Goal: Entertainment & Leisure: Consume media (video, audio)

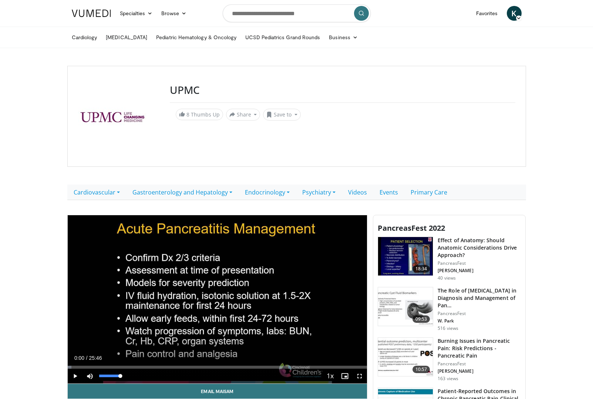
click at [90, 373] on span "Video Player" at bounding box center [90, 376] width 15 height 15
click at [136, 364] on div "Loaded : 19.23% 00:00 05:55" at bounding box center [218, 365] width 300 height 7
click at [144, 365] on div "Loaded : 42.73% 06:33 06:33" at bounding box center [218, 365] width 300 height 7
click at [150, 364] on div "Loaded : 42.73% 06:33 07:03" at bounding box center [218, 365] width 300 height 7
click at [158, 364] on div "Loaded : 46.61% 07:45 07:45" at bounding box center [218, 365] width 300 height 7
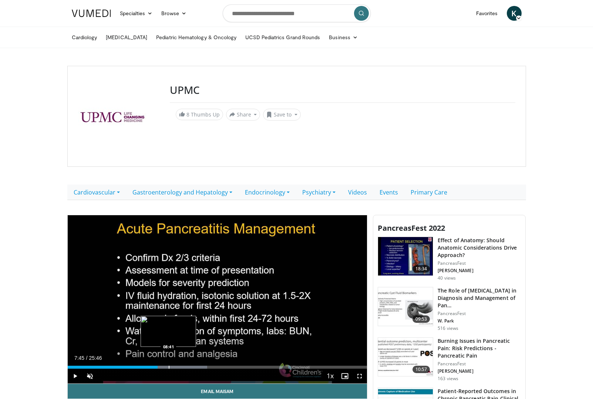
click at [168, 364] on div "Loaded : 46.61% 07:45 08:41" at bounding box center [218, 365] width 300 height 7
click at [178, 364] on div "Loaded : 48.73% 08:41 09:30" at bounding box center [218, 365] width 300 height 7
click at [174, 369] on div "Progress Bar" at bounding box center [174, 367] width 1 height 3
drag, startPoint x: 174, startPoint y: 369, endPoint x: 184, endPoint y: 368, distance: 10.0
click at [184, 368] on div "Progress Bar" at bounding box center [184, 367] width 1 height 3
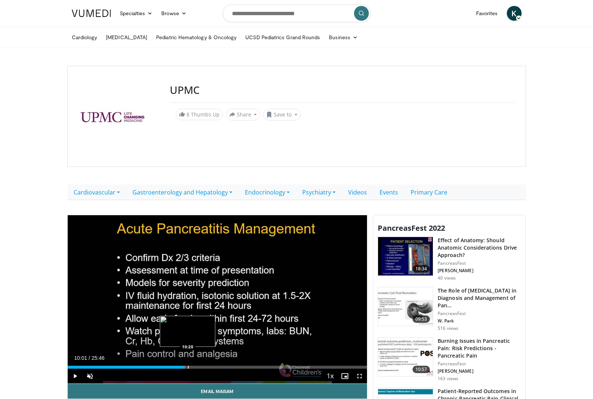
click at [188, 367] on div "Progress Bar" at bounding box center [188, 367] width 1 height 3
click at [207, 365] on div "Loaded : 57.62% 10:20 12:01" at bounding box center [218, 365] width 300 height 7
click at [221, 365] on div "Loaded : 58.91% 12:01 13:12" at bounding box center [218, 365] width 300 height 7
click at [216, 366] on div "Progress Bar" at bounding box center [216, 367] width 1 height 3
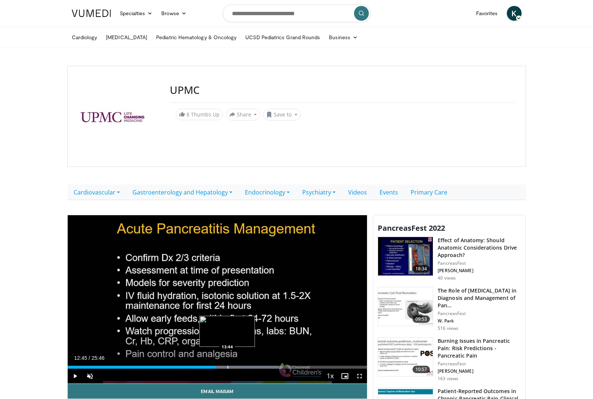
click at [227, 365] on div "Loaded : 70.57% 12:45 13:44" at bounding box center [218, 365] width 300 height 7
click at [239, 364] on div "Loaded : 72.49% 14:47 14:47" at bounding box center [218, 365] width 300 height 7
click at [257, 364] on div "Loaded : 76.40% 16:19 16:19" at bounding box center [218, 365] width 300 height 7
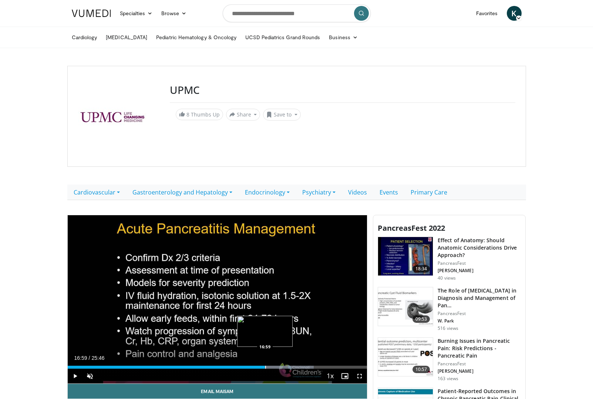
click at [265, 363] on div "Loaded : 82.22% 16:59 16:59" at bounding box center [218, 365] width 300 height 7
click at [278, 364] on div "Loaded : 85.31% 16:59 18:06" at bounding box center [218, 365] width 300 height 7
click at [295, 364] on div "Loaded : 85.31% 18:06 19:31" at bounding box center [218, 365] width 300 height 7
click at [287, 364] on div "Loaded : 94.96% 18:53 18:53" at bounding box center [218, 365] width 300 height 7
click at [301, 364] on div "Loaded : 73.81% 18:53 20:04" at bounding box center [218, 365] width 300 height 7
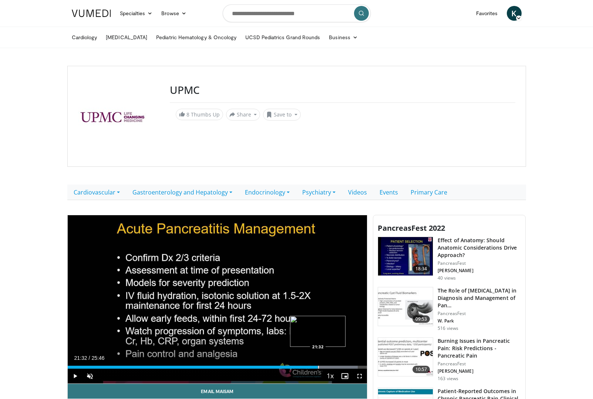
click at [318, 366] on div "Progress Bar" at bounding box center [318, 367] width 1 height 3
click at [315, 366] on div "Progress Bar" at bounding box center [315, 367] width 1 height 3
click at [321, 366] on div "Progress Bar" at bounding box center [321, 367] width 1 height 3
click at [325, 368] on div "Progress Bar" at bounding box center [325, 367] width 1 height 3
click at [337, 367] on div "Progress Bar" at bounding box center [337, 367] width 1 height 3
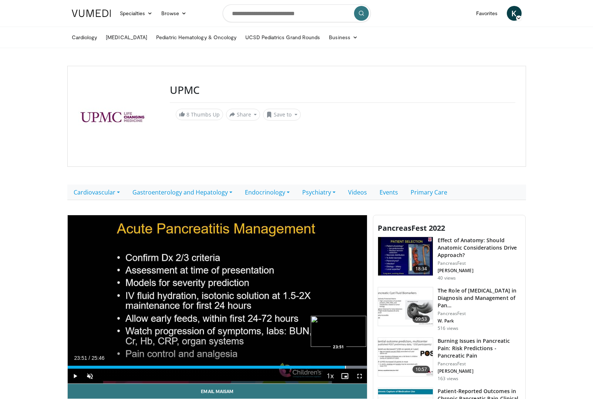
click at [345, 366] on div "Progress Bar" at bounding box center [345, 367] width 1 height 3
click at [354, 366] on div "Progress Bar" at bounding box center [354, 367] width 1 height 3
